Goal: Task Accomplishment & Management: Manage account settings

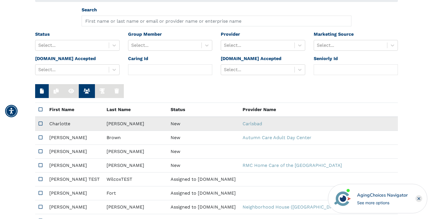
click at [167, 122] on td "New" at bounding box center [203, 124] width 72 height 14
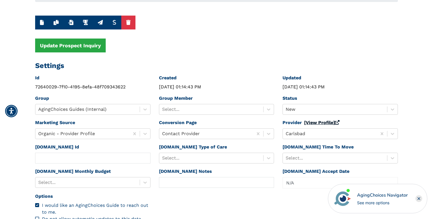
click at [316, 124] on link "[View Profile]" at bounding box center [321, 122] width 35 height 5
click at [302, 109] on div at bounding box center [334, 109] width 99 height 8
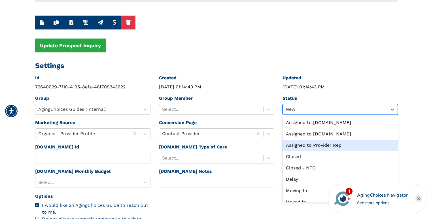
scroll to position [7, 0]
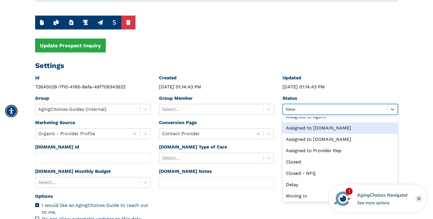
click at [304, 129] on div "Assigned to Seniorly.com" at bounding box center [339, 127] width 115 height 11
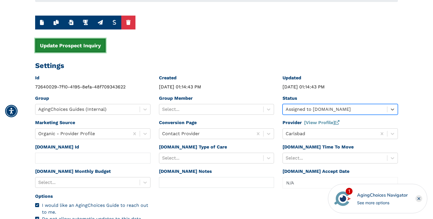
click at [89, 46] on button "Update Prospect Inquiry" at bounding box center [70, 45] width 70 height 14
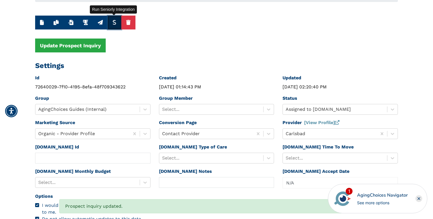
click at [114, 22] on icon "button" at bounding box center [114, 22] width 4 height 5
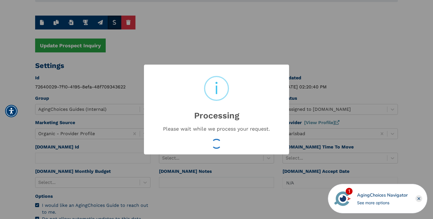
type input "4bfe0e1f44d7bba550356939343f5d1d"
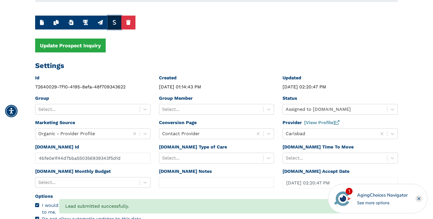
scroll to position [0, 0]
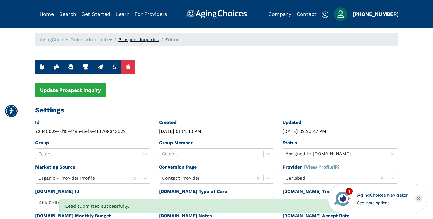
click at [147, 40] on link "Prospect Inquiries" at bounding box center [138, 39] width 40 height 5
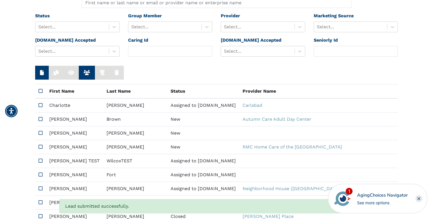
scroll to position [67, 0]
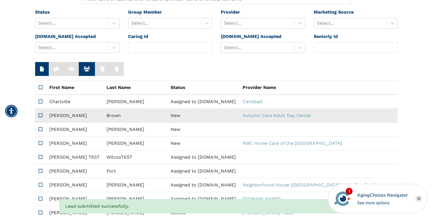
click at [167, 116] on td "New" at bounding box center [203, 116] width 72 height 14
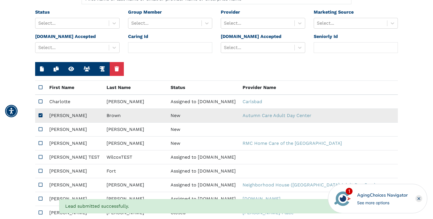
click at [167, 116] on td "New" at bounding box center [203, 116] width 72 height 14
type input "N/A"
type input "Christy"
type input "Brown"
type input "6156912387"
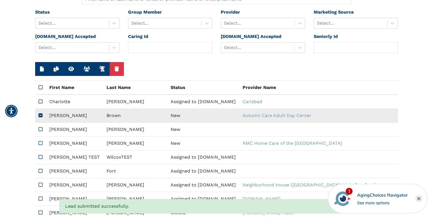
type input "Mchristine1224@gmail.com"
type textarea "Please contact me with your pricing."
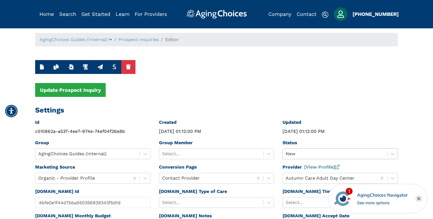
click at [295, 153] on div "New" at bounding box center [339, 153] width 115 height 11
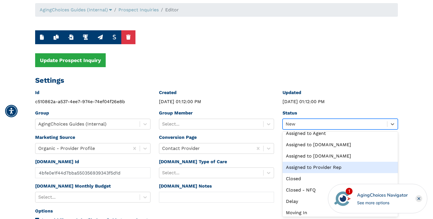
scroll to position [3, 0]
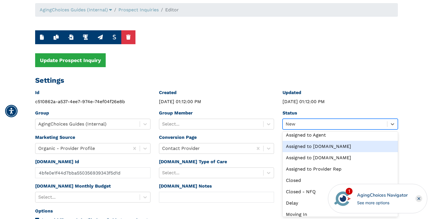
click at [296, 146] on div "Assigned to Seniorly.com" at bounding box center [339, 146] width 115 height 11
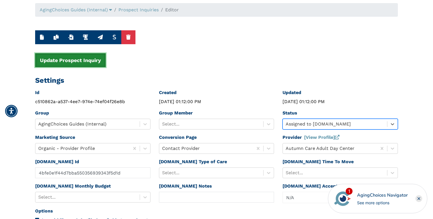
click at [82, 62] on button "Update Prospect Inquiry" at bounding box center [70, 60] width 70 height 14
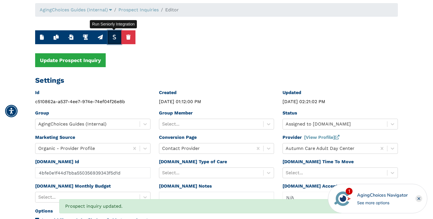
click at [113, 36] on icon "button" at bounding box center [114, 37] width 4 height 5
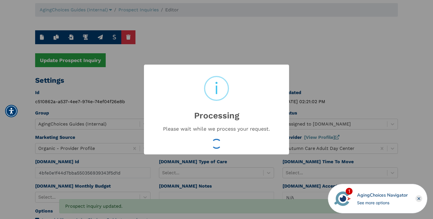
type input "d14a66a10f063c5b6ac786ea2368fa2c"
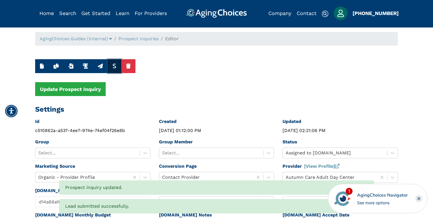
scroll to position [0, 0]
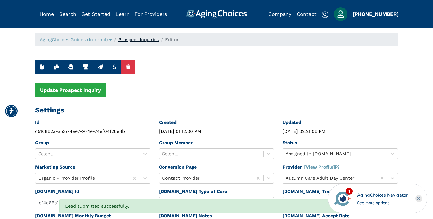
click at [145, 40] on link "Prospect Inquiries" at bounding box center [138, 39] width 40 height 5
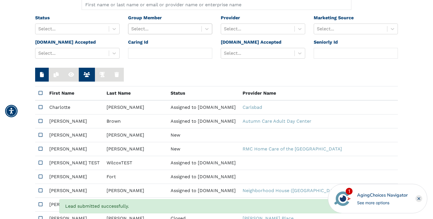
scroll to position [92, 0]
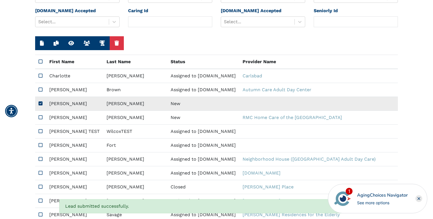
click at [167, 101] on td "New" at bounding box center [203, 104] width 72 height 14
type input "N/A"
type input "Sheila"
type input "McIntosh"
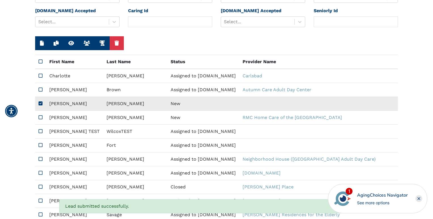
type input "3133265057"
type input "joe476349@gmail.com"
type input "48224"
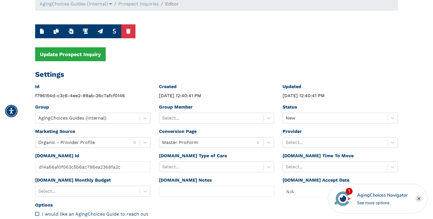
scroll to position [33, 0]
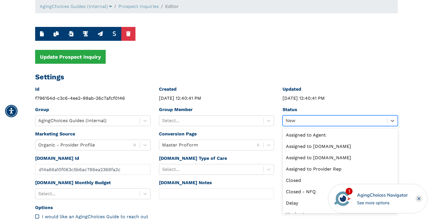
click at [312, 122] on div at bounding box center [334, 121] width 99 height 8
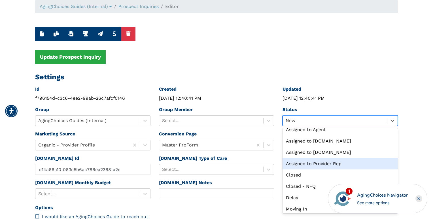
scroll to position [0, 0]
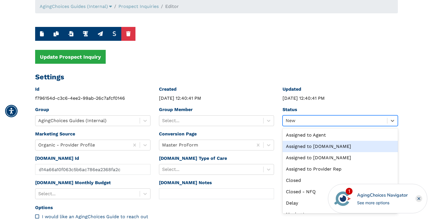
click at [310, 144] on div "Assigned to Seniorly.com" at bounding box center [339, 146] width 115 height 11
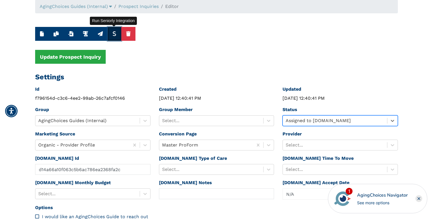
click at [115, 35] on icon "button" at bounding box center [114, 33] width 4 height 5
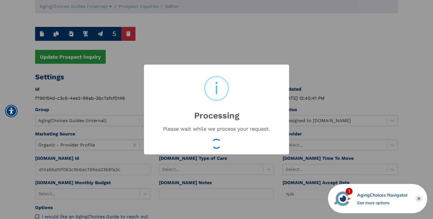
type input "df4fcba01dc5225342ae0ac693ce00a4"
type input "Oct 4, 2025 02:21:27 PM"
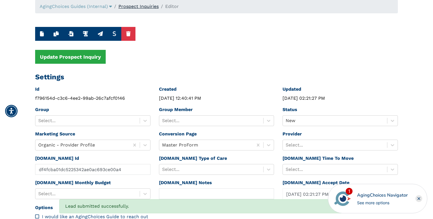
click at [149, 6] on link "Prospect Inquiries" at bounding box center [138, 6] width 40 height 5
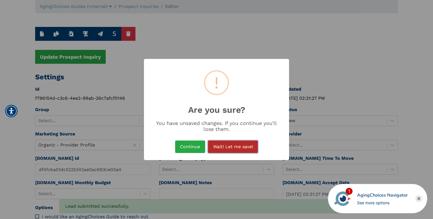
click at [234, 145] on button "Wait! Let me save!" at bounding box center [233, 146] width 50 height 12
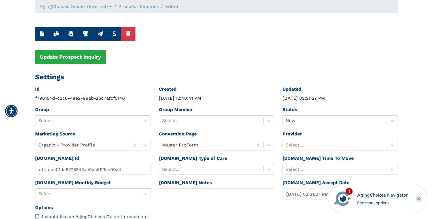
click at [318, 119] on div at bounding box center [334, 121] width 99 height 8
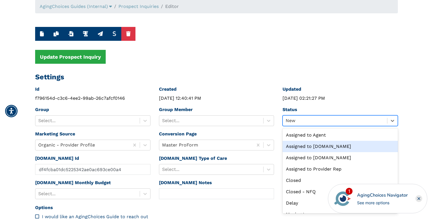
click at [313, 144] on div "Assigned to Seniorly.com" at bounding box center [339, 146] width 115 height 11
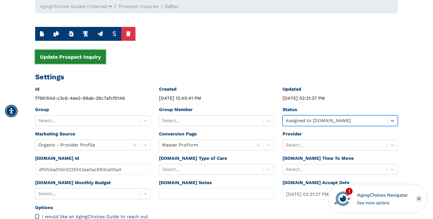
click at [59, 62] on button "Update Prospect Inquiry" at bounding box center [70, 57] width 70 height 14
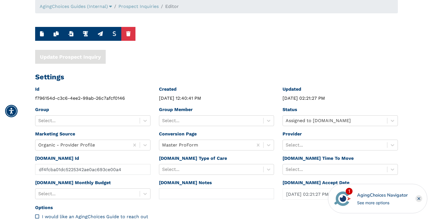
type input "Sheila"
type input "McIntosh"
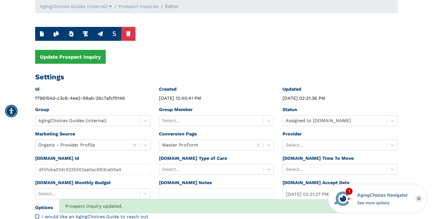
click at [140, 9] on li "Prospect Inquiries" at bounding box center [135, 6] width 47 height 7
click at [141, 7] on link "Prospect Inquiries" at bounding box center [138, 6] width 40 height 5
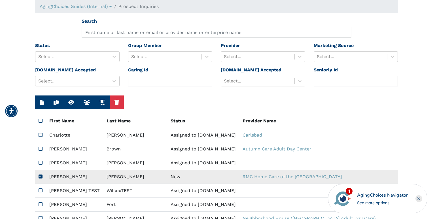
click at [167, 176] on td "New" at bounding box center [203, 177] width 72 height 14
type input "N/A"
type input "Shauntae"
type input "Archie"
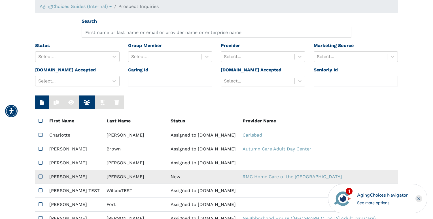
type input "8032061913"
type input "archiesma@att.net"
type textarea "Please contact me with your pricing."
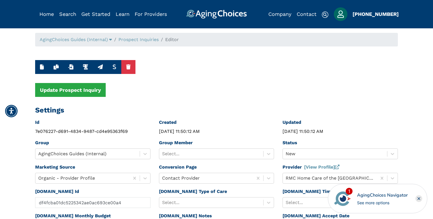
click at [312, 159] on div "Status New" at bounding box center [340, 151] width 124 height 24
click at [308, 154] on div "New" at bounding box center [339, 153] width 115 height 11
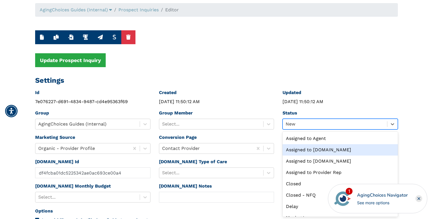
click at [304, 150] on div "Assigned to Seniorly.com" at bounding box center [339, 149] width 115 height 11
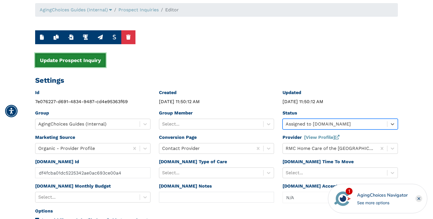
click at [77, 63] on button "Update Prospect Inquiry" at bounding box center [70, 60] width 70 height 14
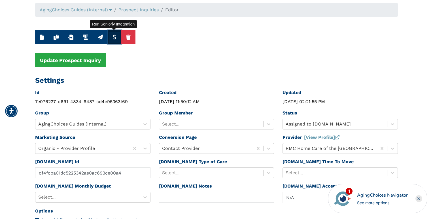
click at [113, 37] on icon "button" at bounding box center [114, 37] width 4 height 5
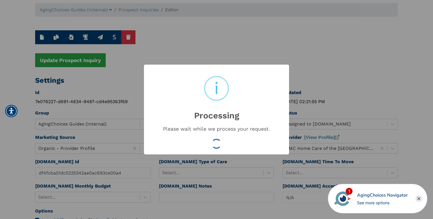
type input "8ac73e31240c7360be7de650e5f71fcc"
type input "Oct 4, 2025 02:22:04 PM"
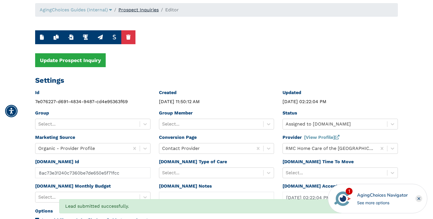
click at [138, 10] on link "Prospect Inquiries" at bounding box center [138, 9] width 40 height 5
